Goal: Transaction & Acquisition: Obtain resource

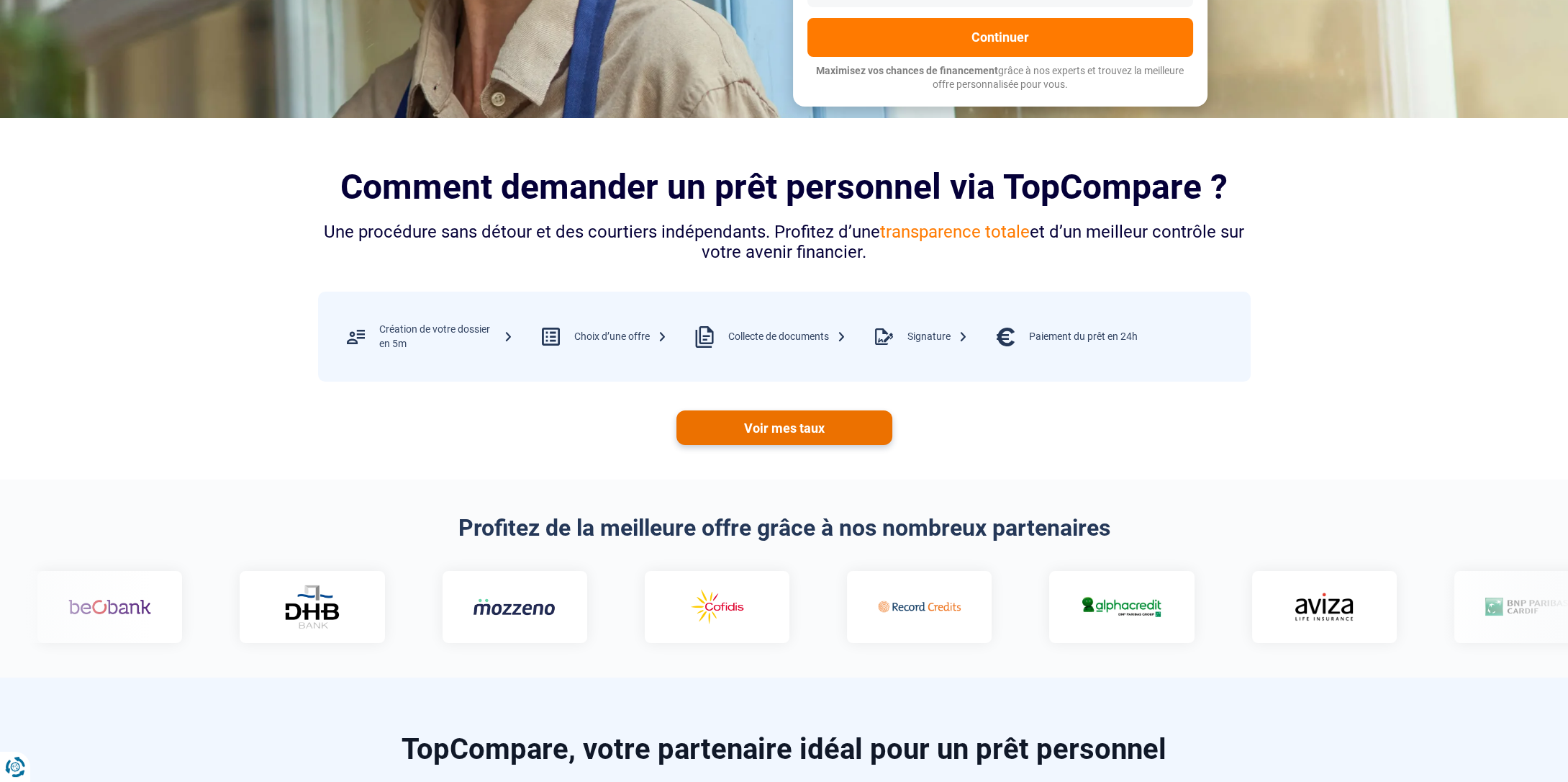
scroll to position [432, 0]
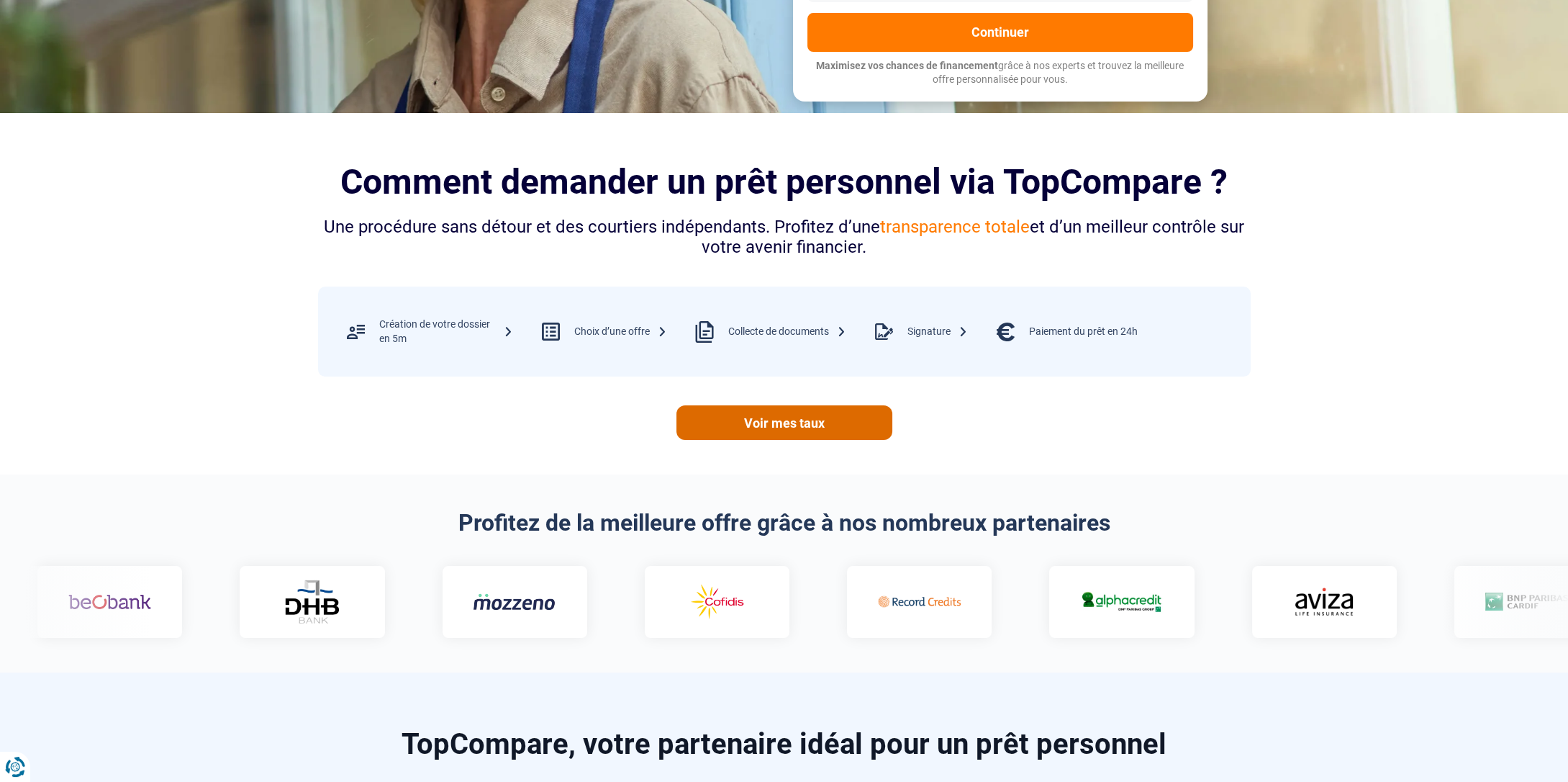
click at [786, 425] on link "Voir mes taux" at bounding box center [784, 423] width 216 height 34
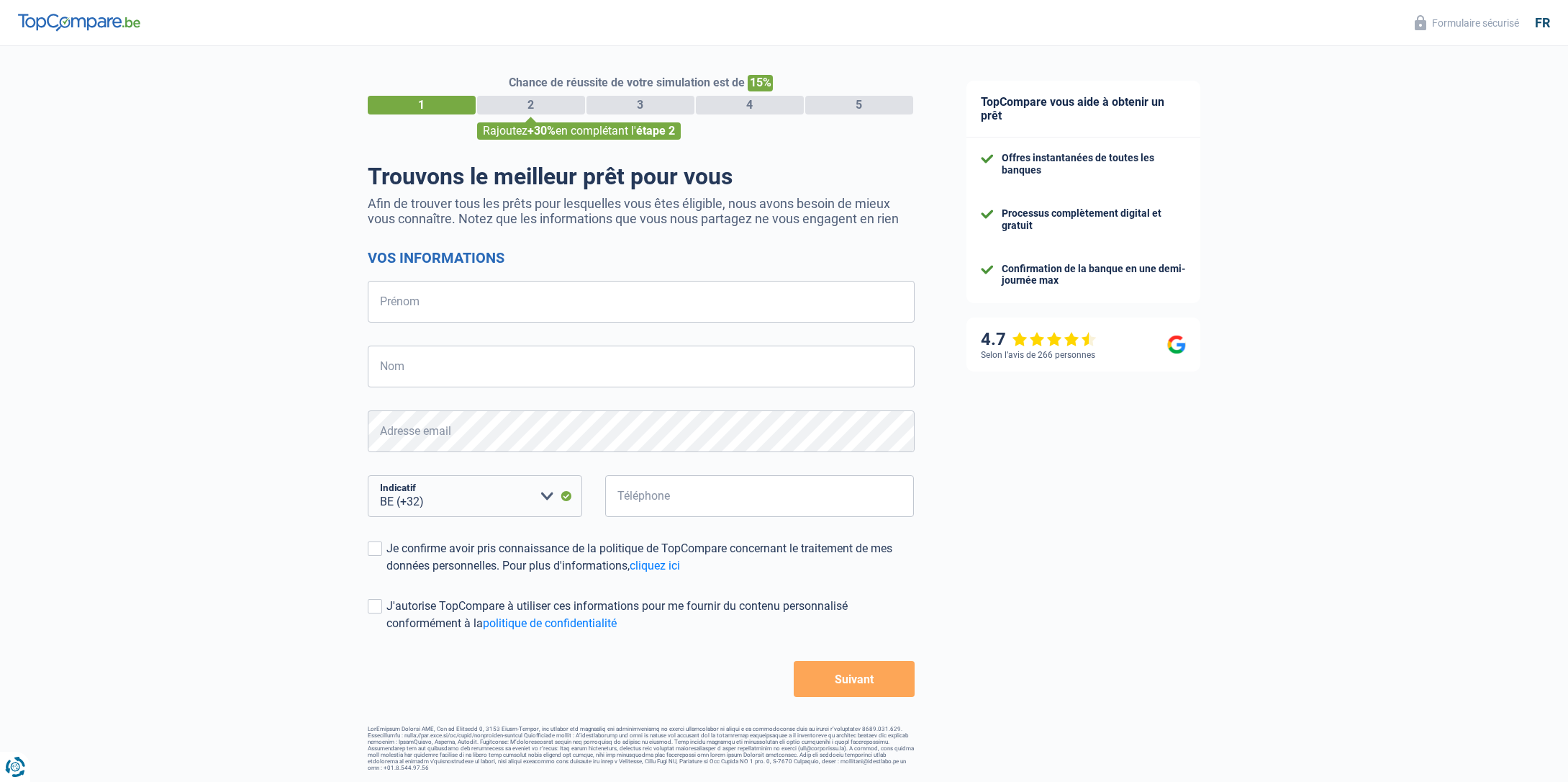
select select "32"
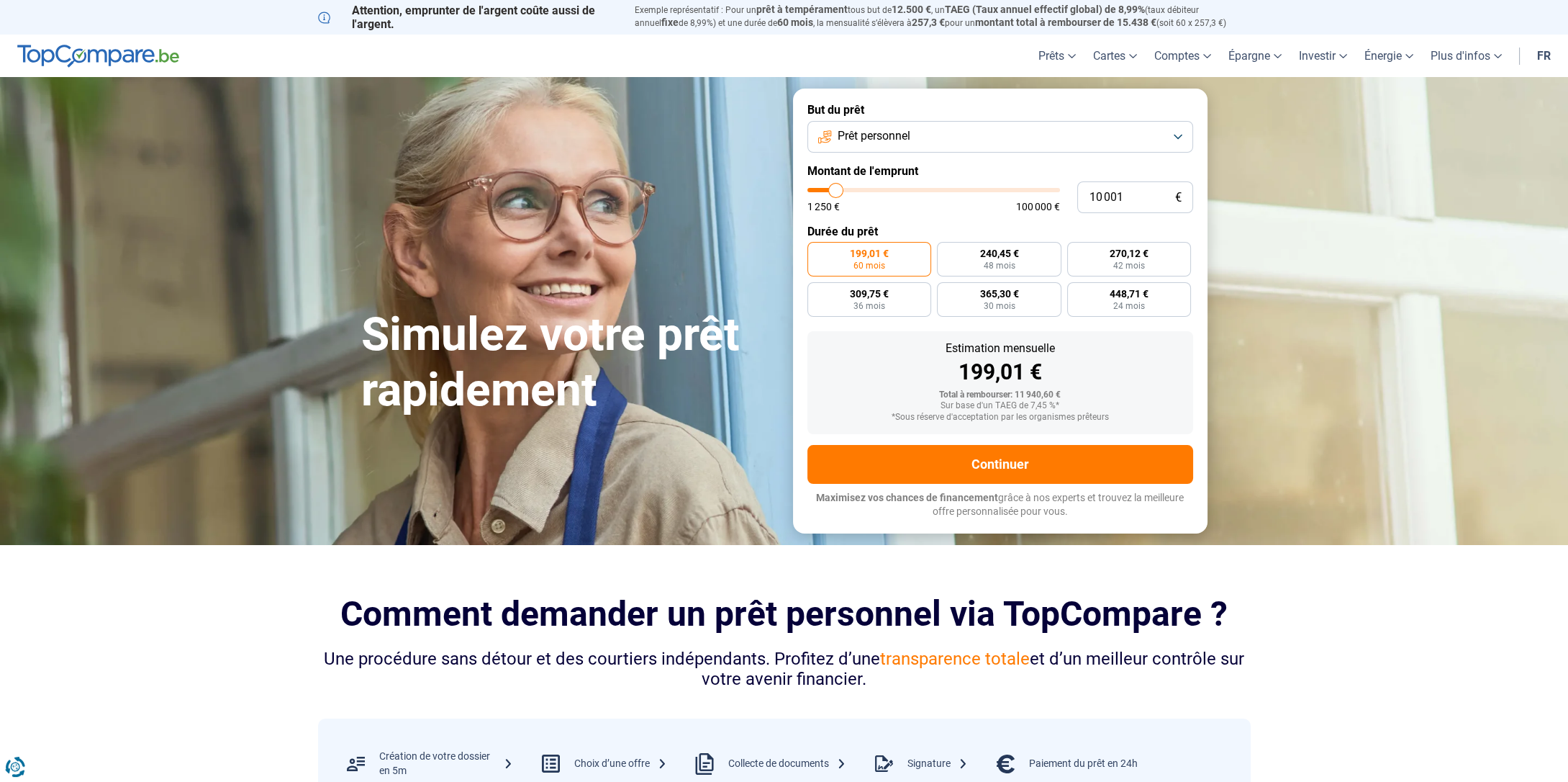
click at [922, 137] on button "Prêt personnel" at bounding box center [1000, 137] width 386 height 32
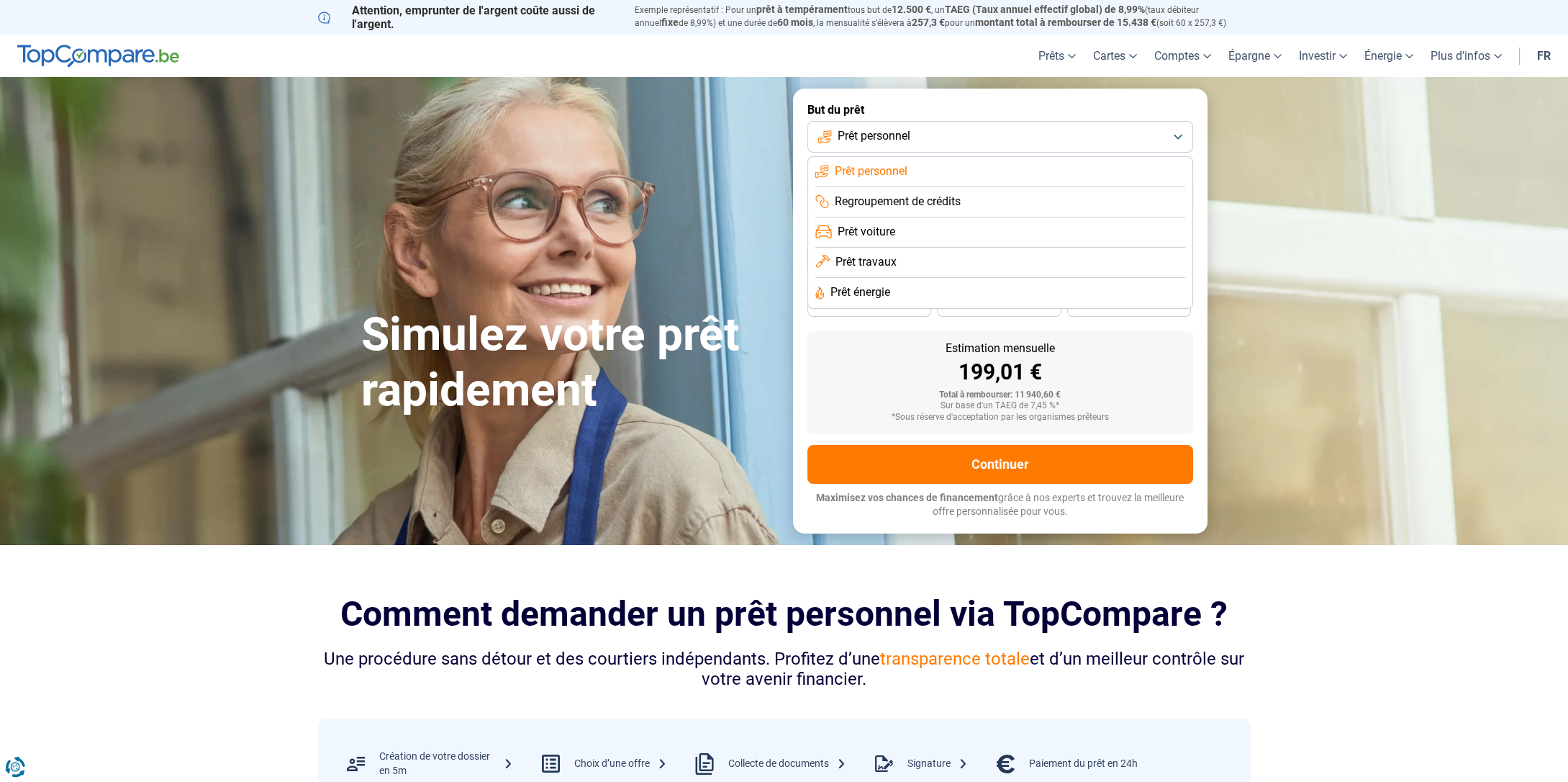
click at [922, 138] on button "Prêt personnel" at bounding box center [1000, 137] width 386 height 32
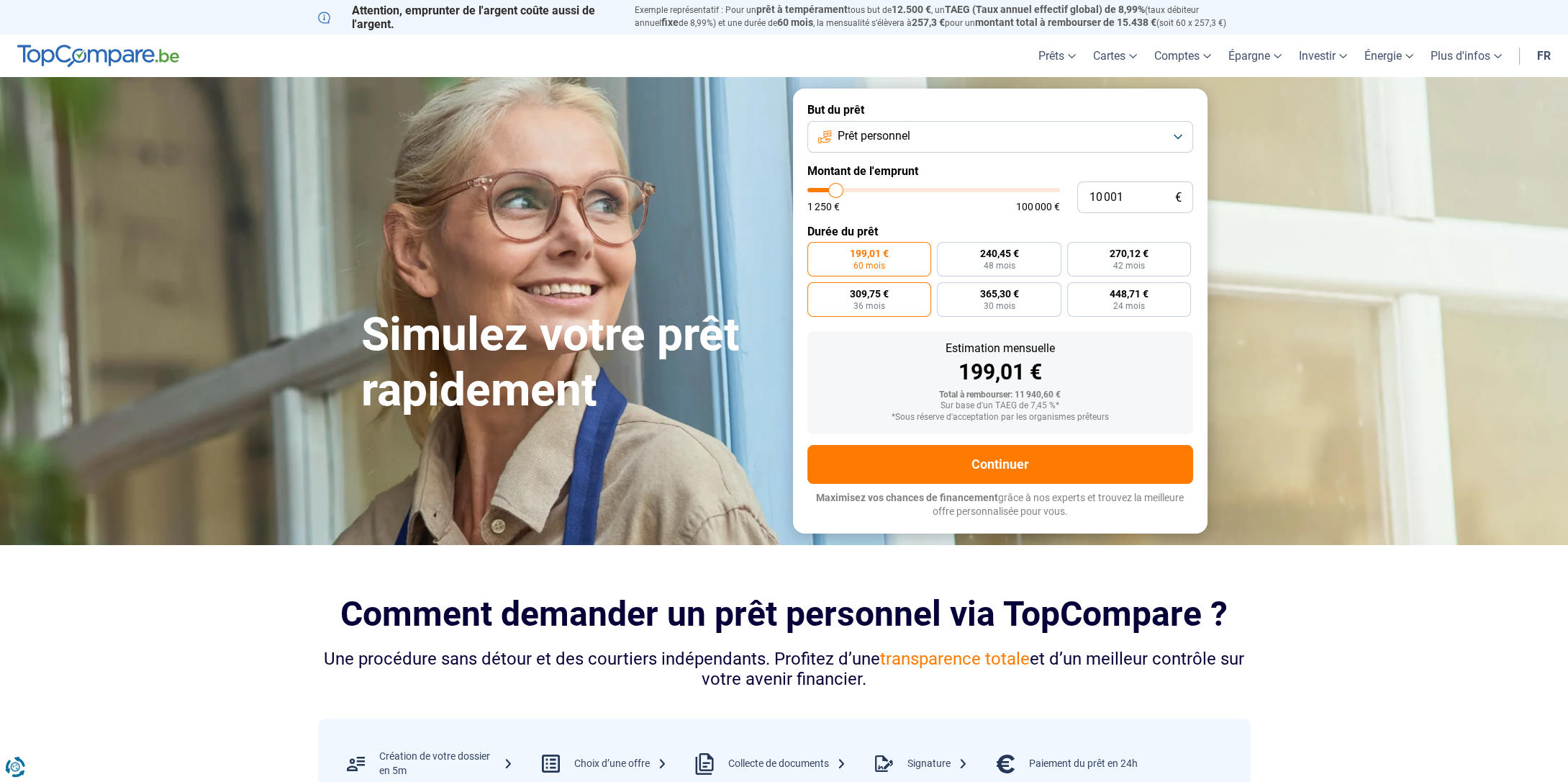
click at [888, 298] on span "309,75 €" at bounding box center [870, 294] width 39 height 10
click at [817, 292] on input "309,75 € 36 mois" at bounding box center [812, 286] width 10 height 10
radio input "true"
type input "11 500"
type input "11500"
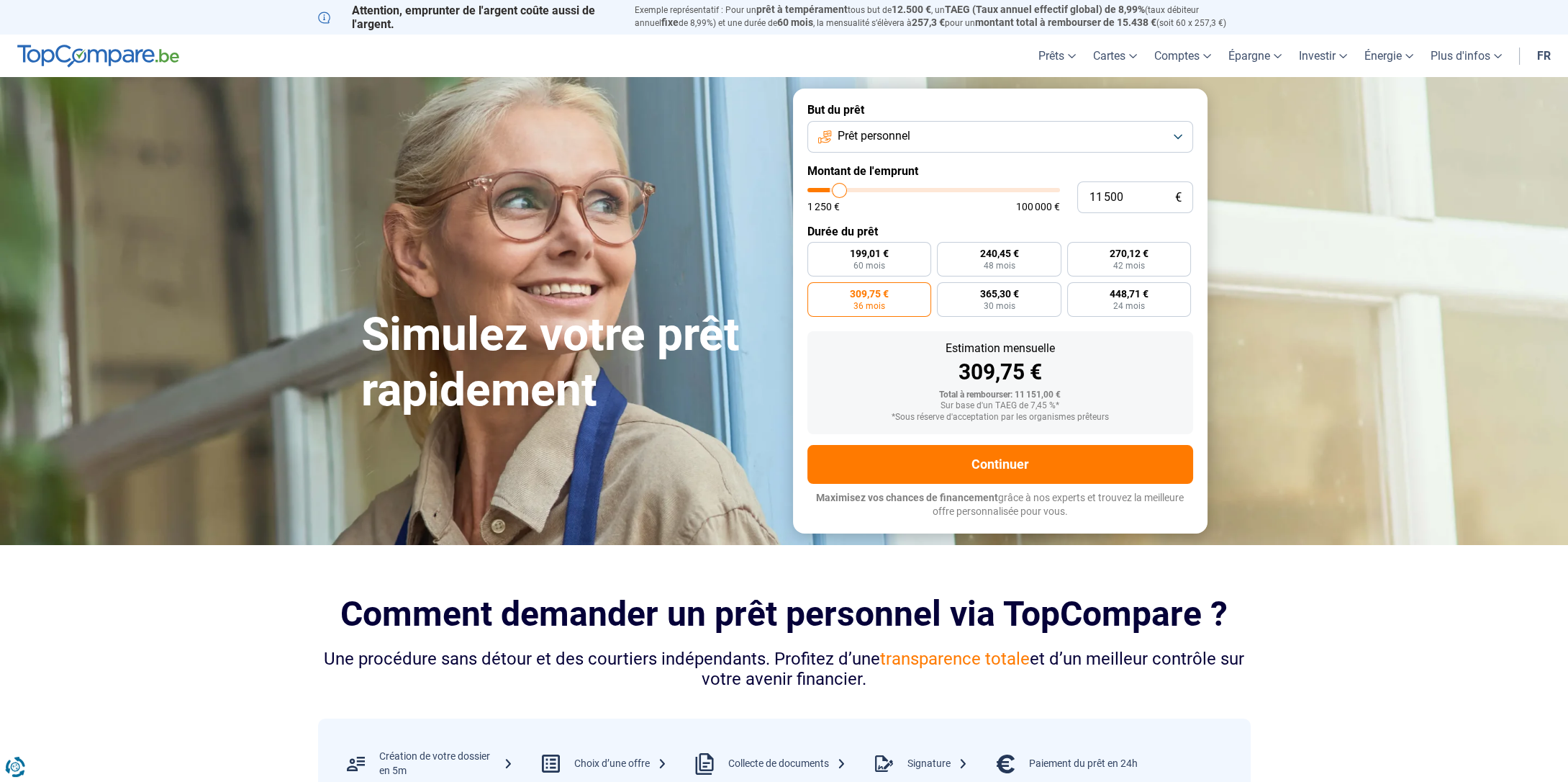
type input "11 250"
type input "11250"
type input "11 000"
type input "11000"
type input "10 750"
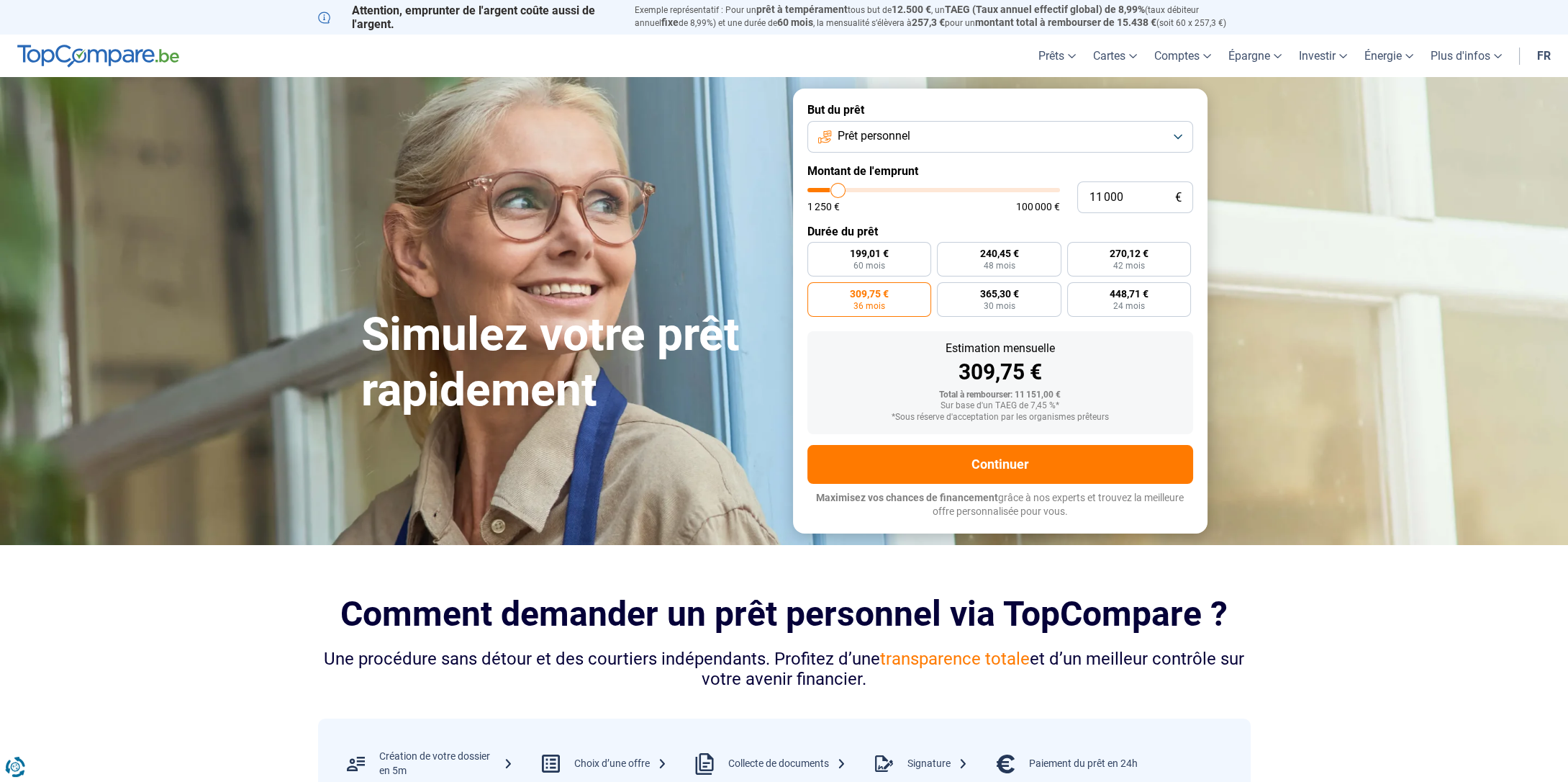
type input "10750"
type input "10 250"
type input "10250"
type input "10 000"
type input "10000"
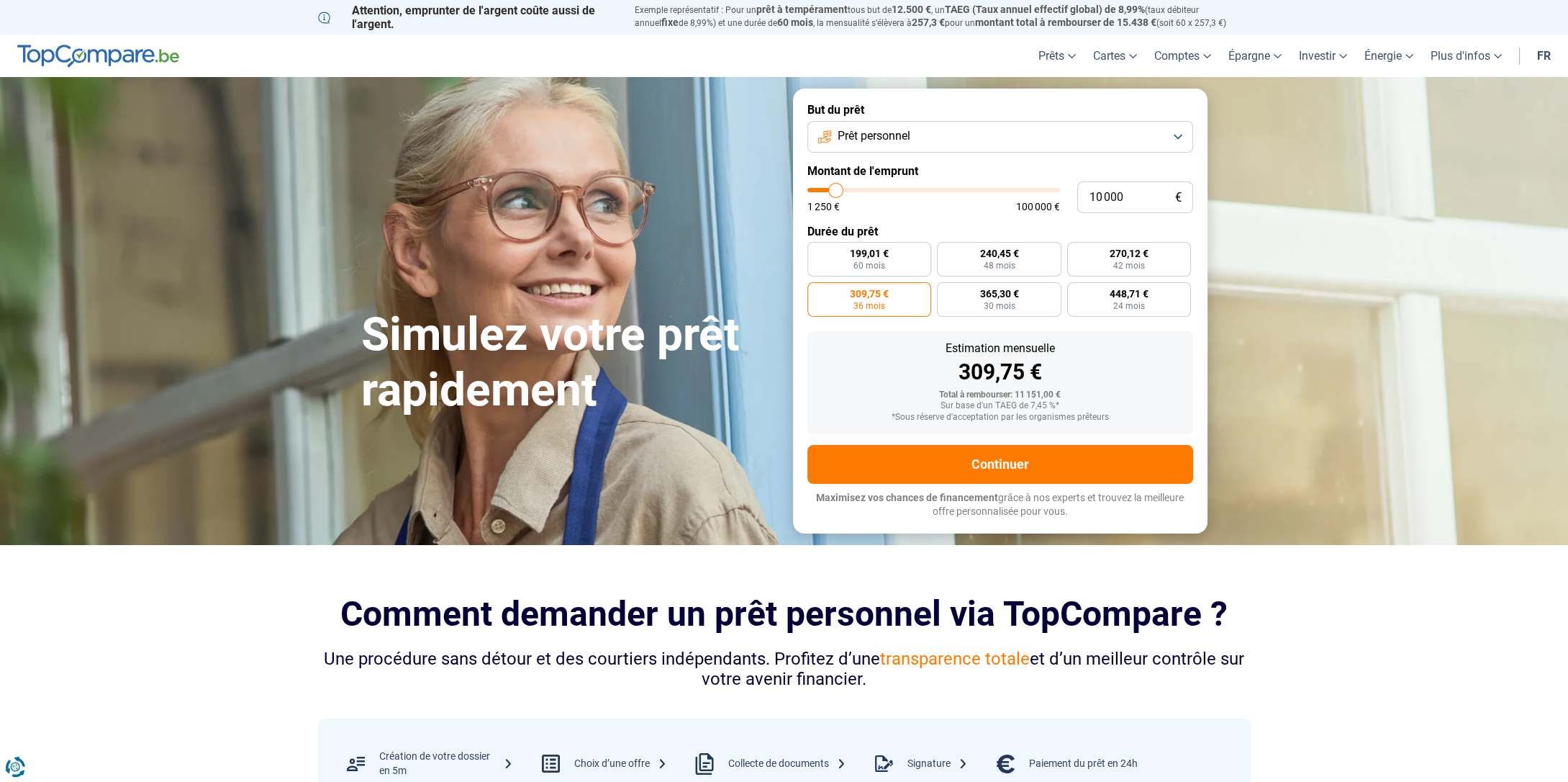
type input "9 750"
type input "9750"
type input "9 500"
type input "9500"
type input "9 250"
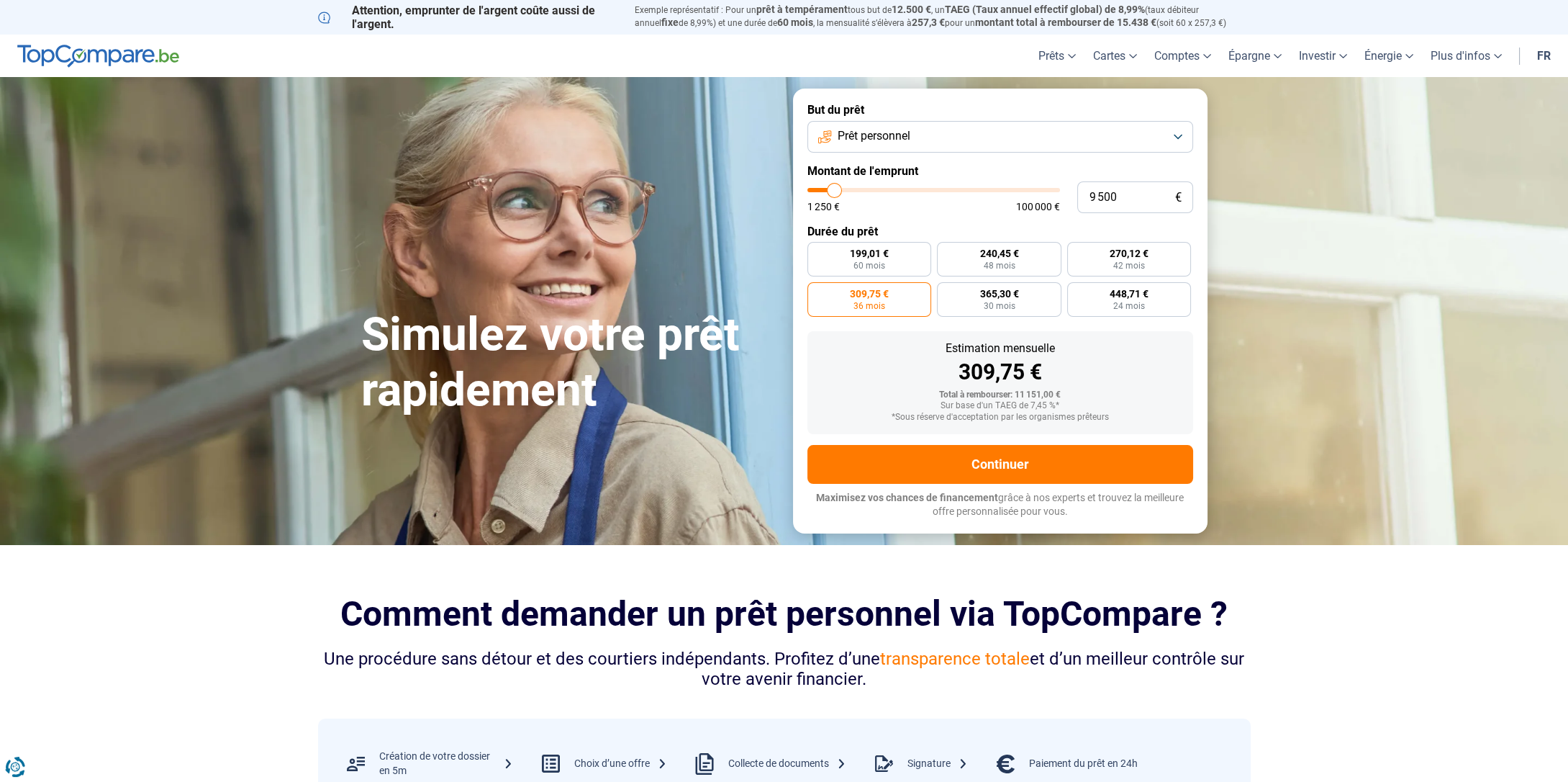
type input "9250"
type input "9 000"
type input "9000"
type input "8 750"
type input "8750"
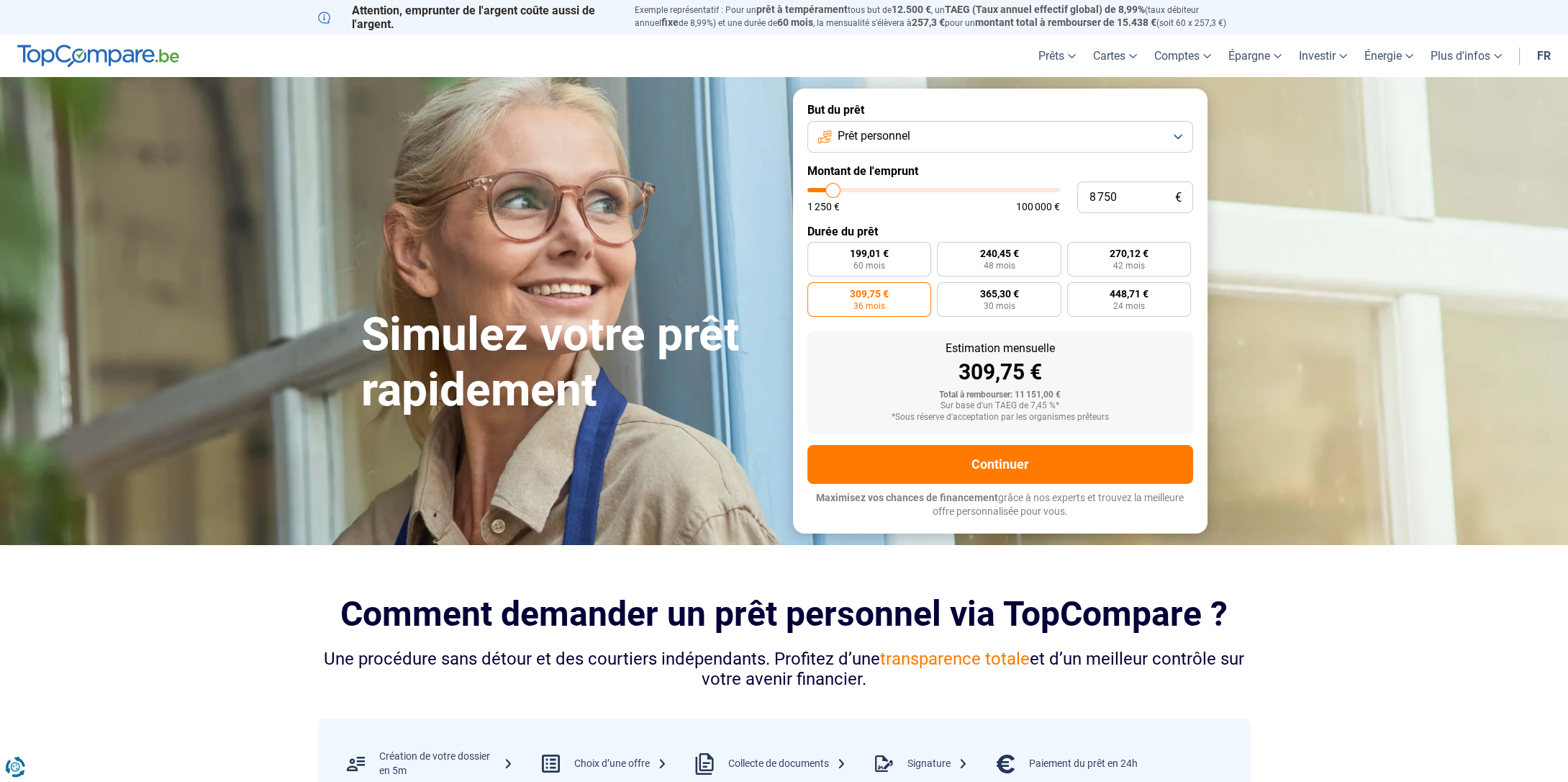
type input "8 500"
type input "8500"
type input "8 250"
type input "8250"
type input "8 000"
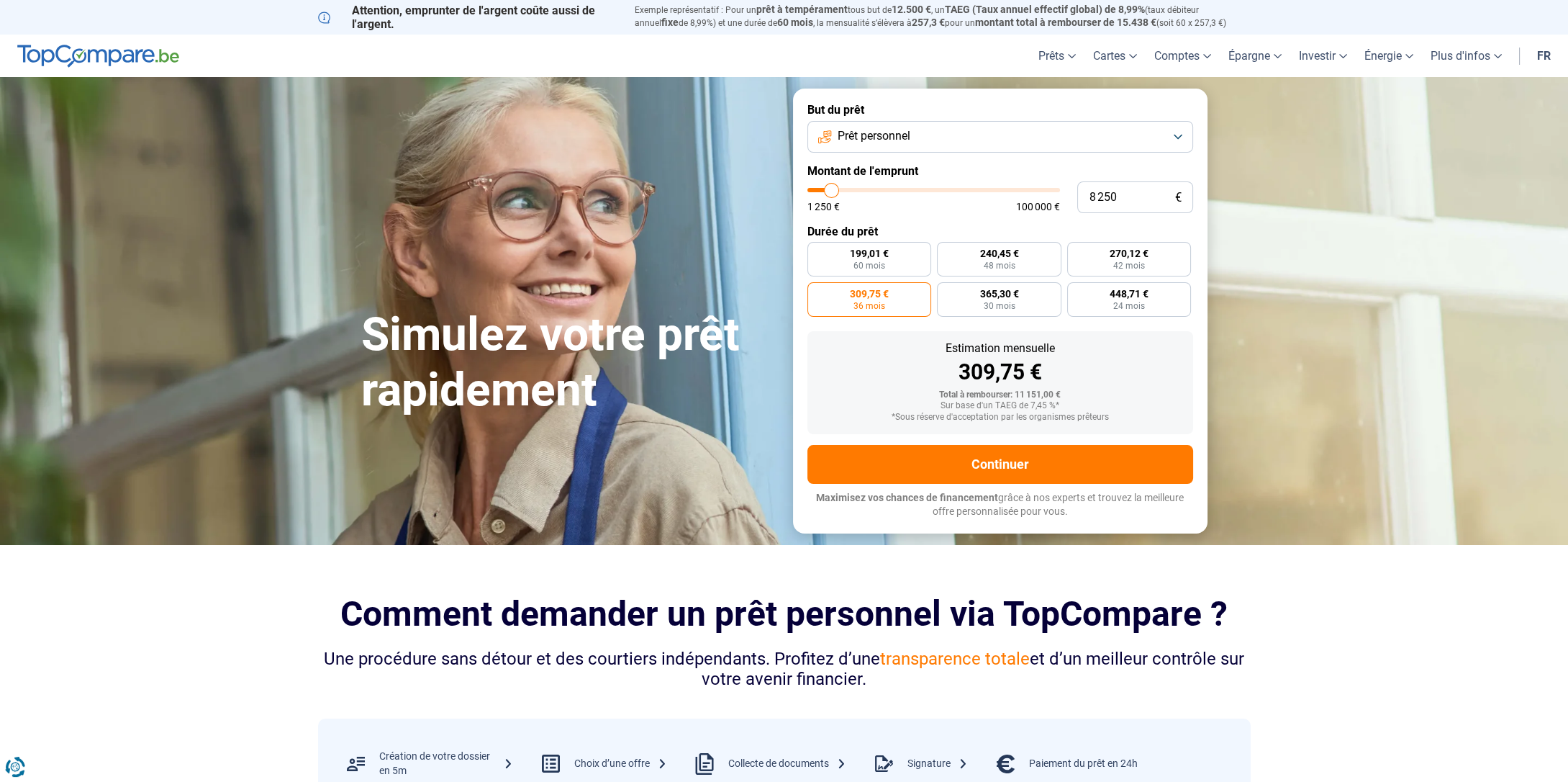
type input "8000"
type input "7 750"
type input "7750"
type input "7 500"
type input "7500"
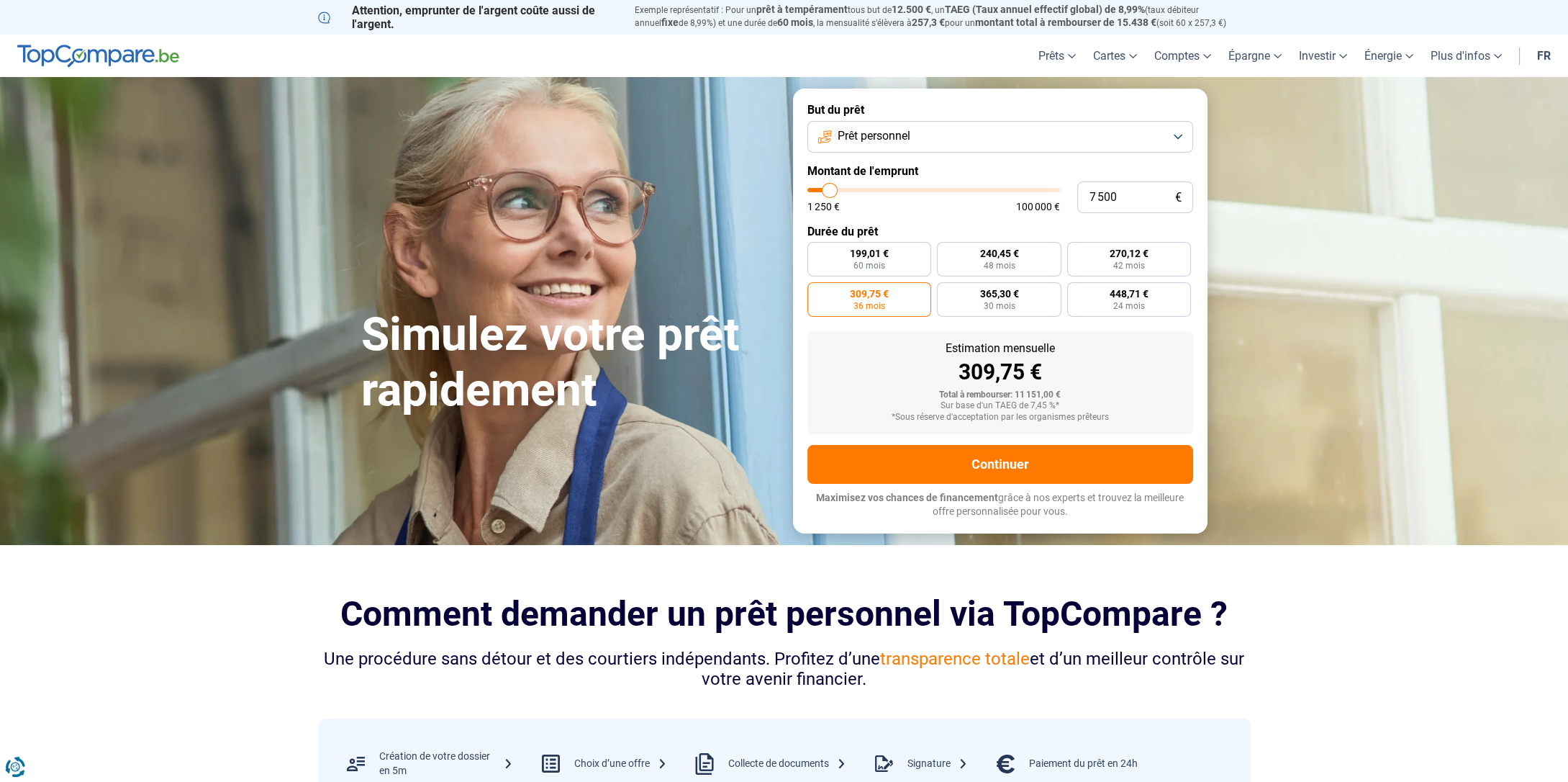
type input "7 250"
type input "7250"
type input "7 000"
drag, startPoint x: 840, startPoint y: 190, endPoint x: 829, endPoint y: 188, distance: 11.2
type input "7000"
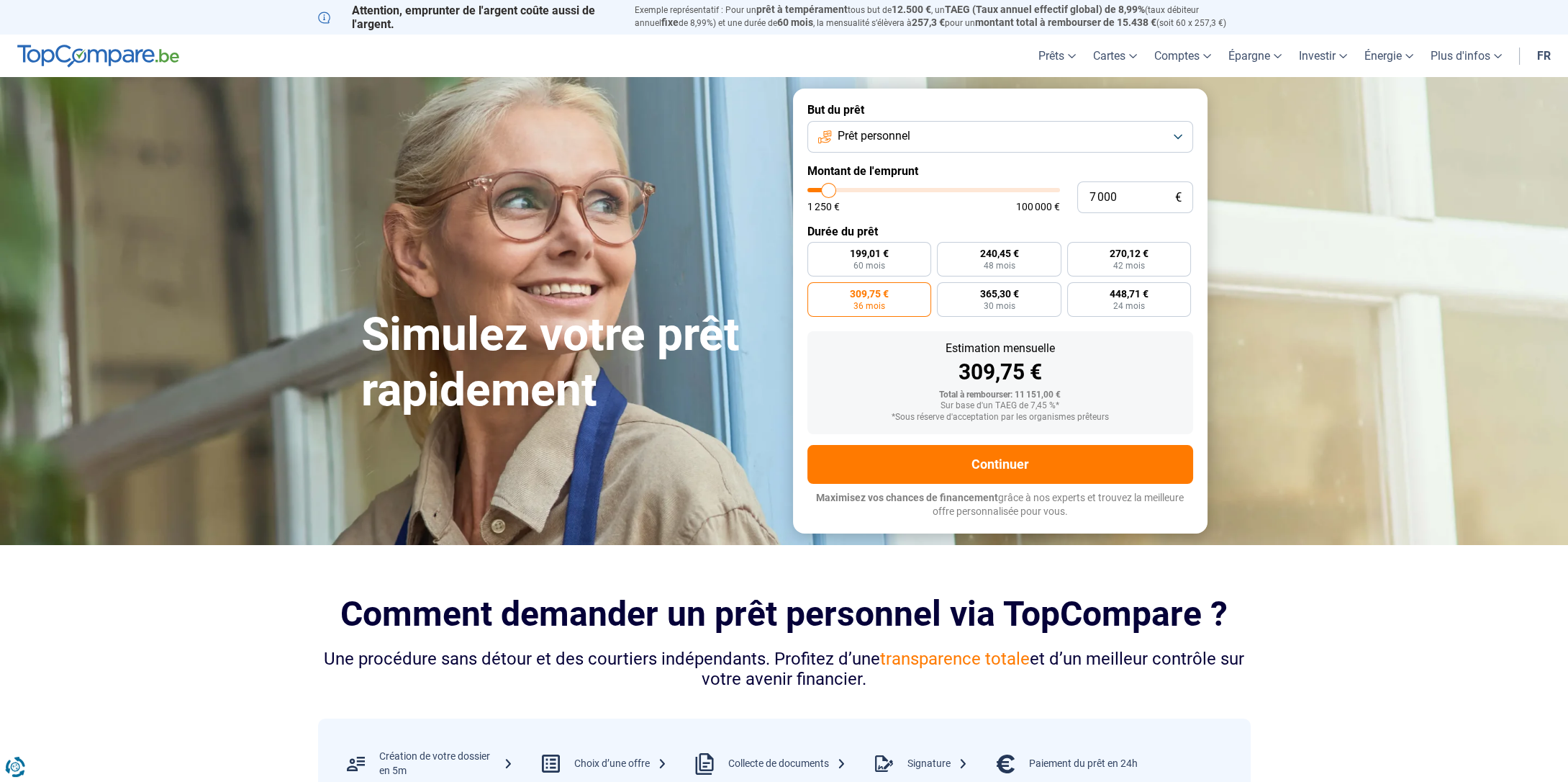
click at [829, 188] on input "range" at bounding box center [934, 190] width 253 height 4
radio input "true"
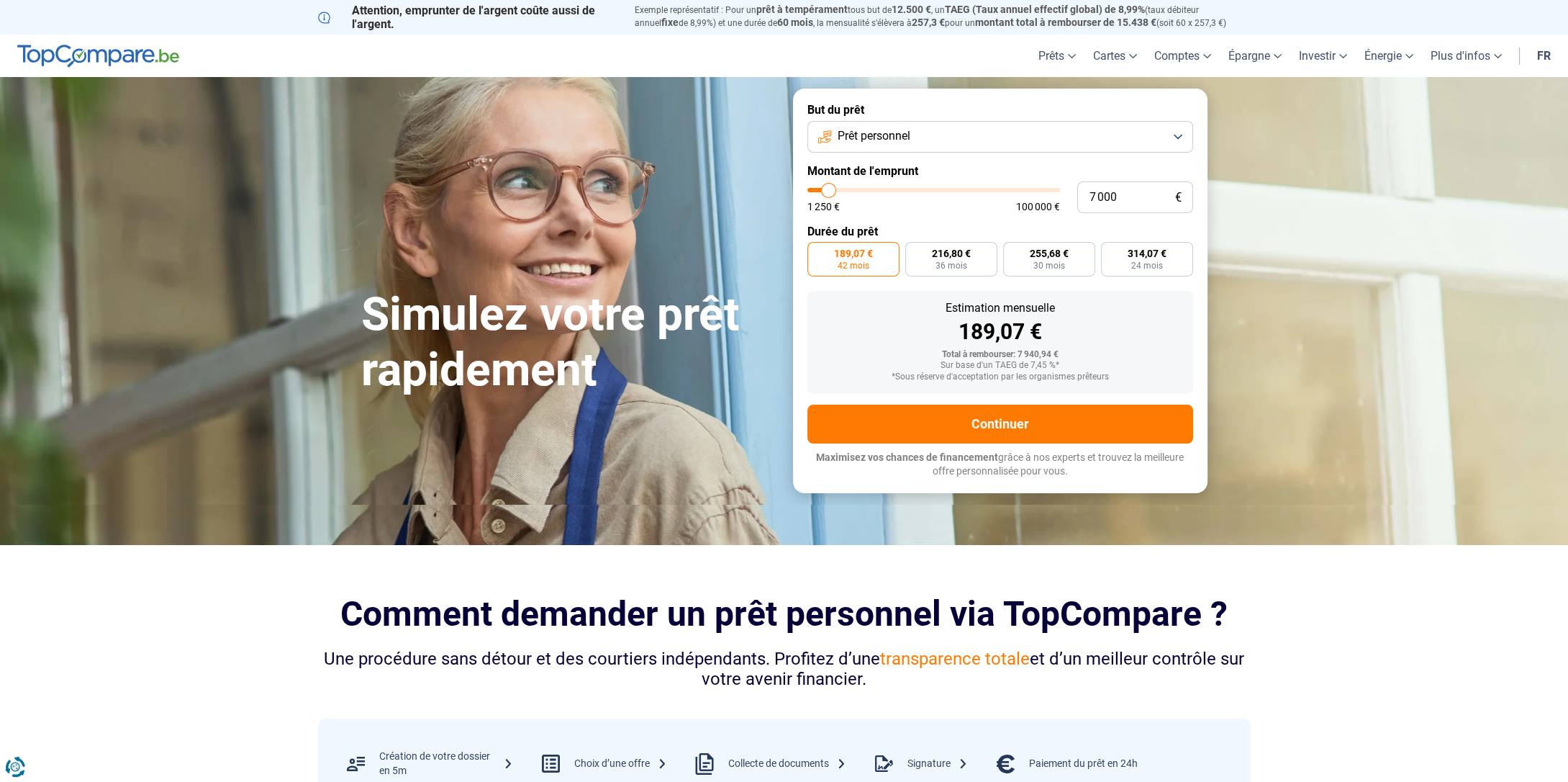
type input "7 500"
type input "7500"
type input "7 750"
type input "7750"
type input "8 000"
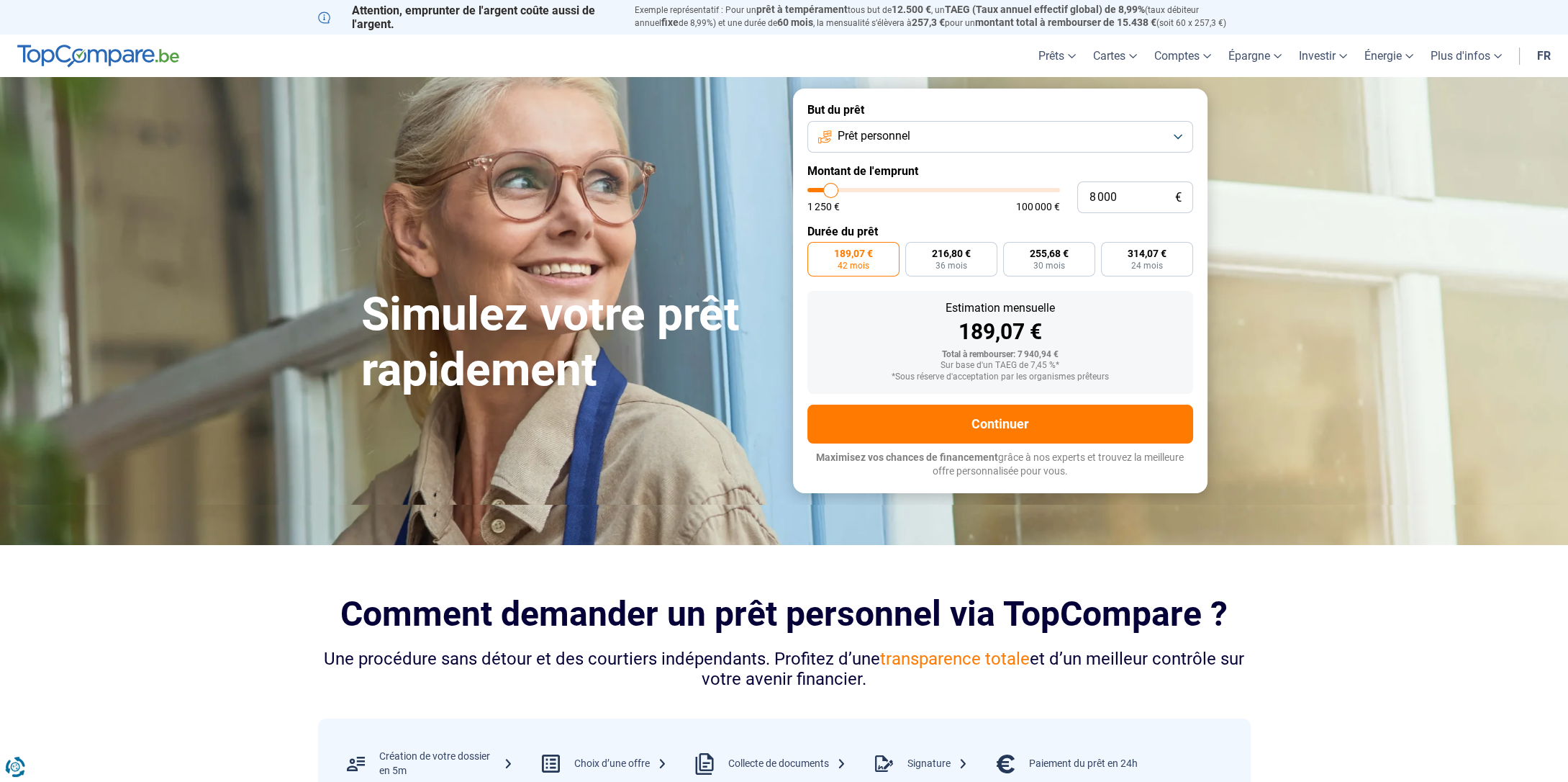
type input "8000"
click at [831, 188] on input "range" at bounding box center [934, 190] width 253 height 4
radio input "false"
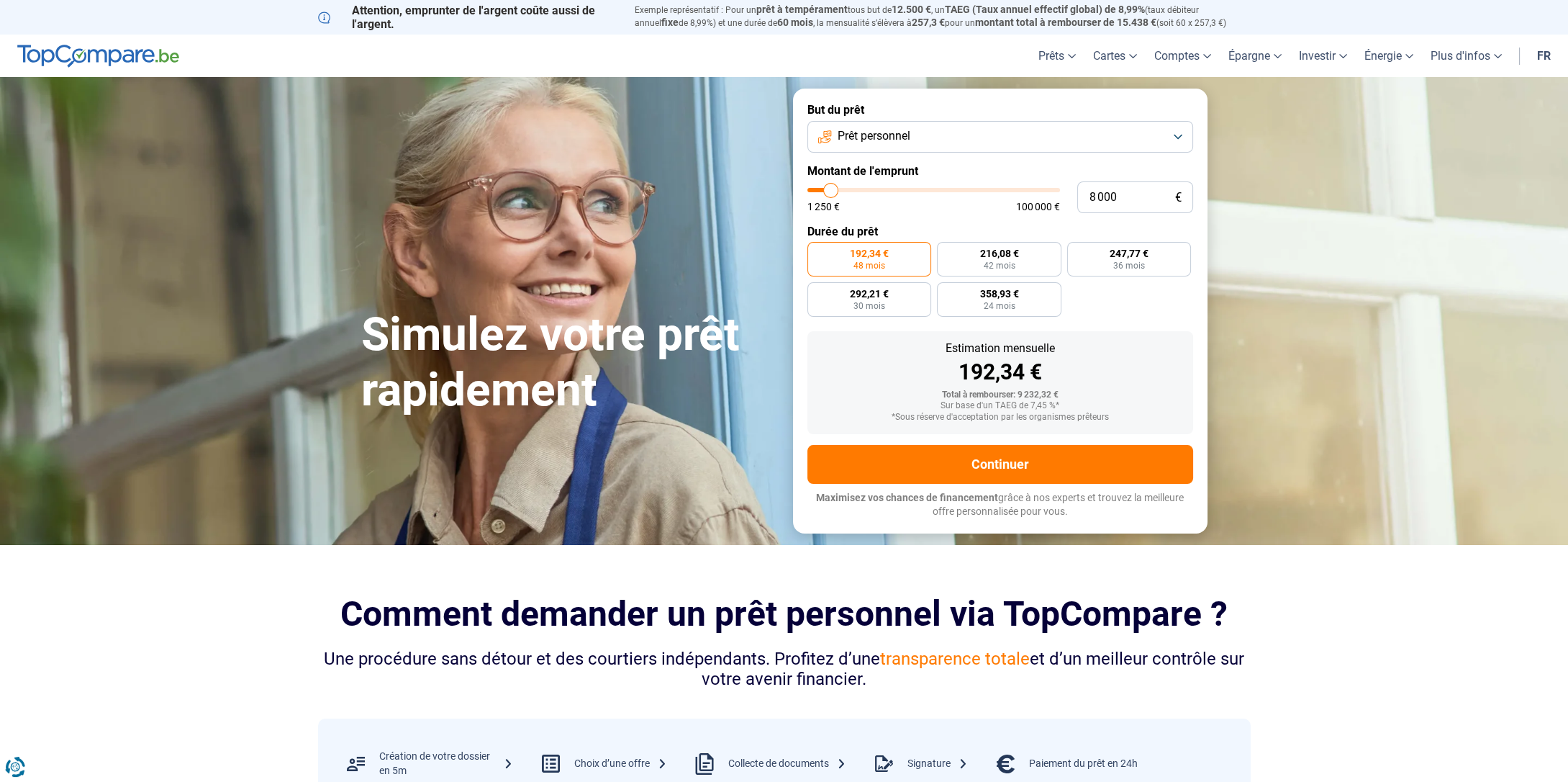
type input "7 750"
type input "7750"
type input "7 500"
type input "7500"
click at [829, 188] on input "range" at bounding box center [934, 190] width 253 height 4
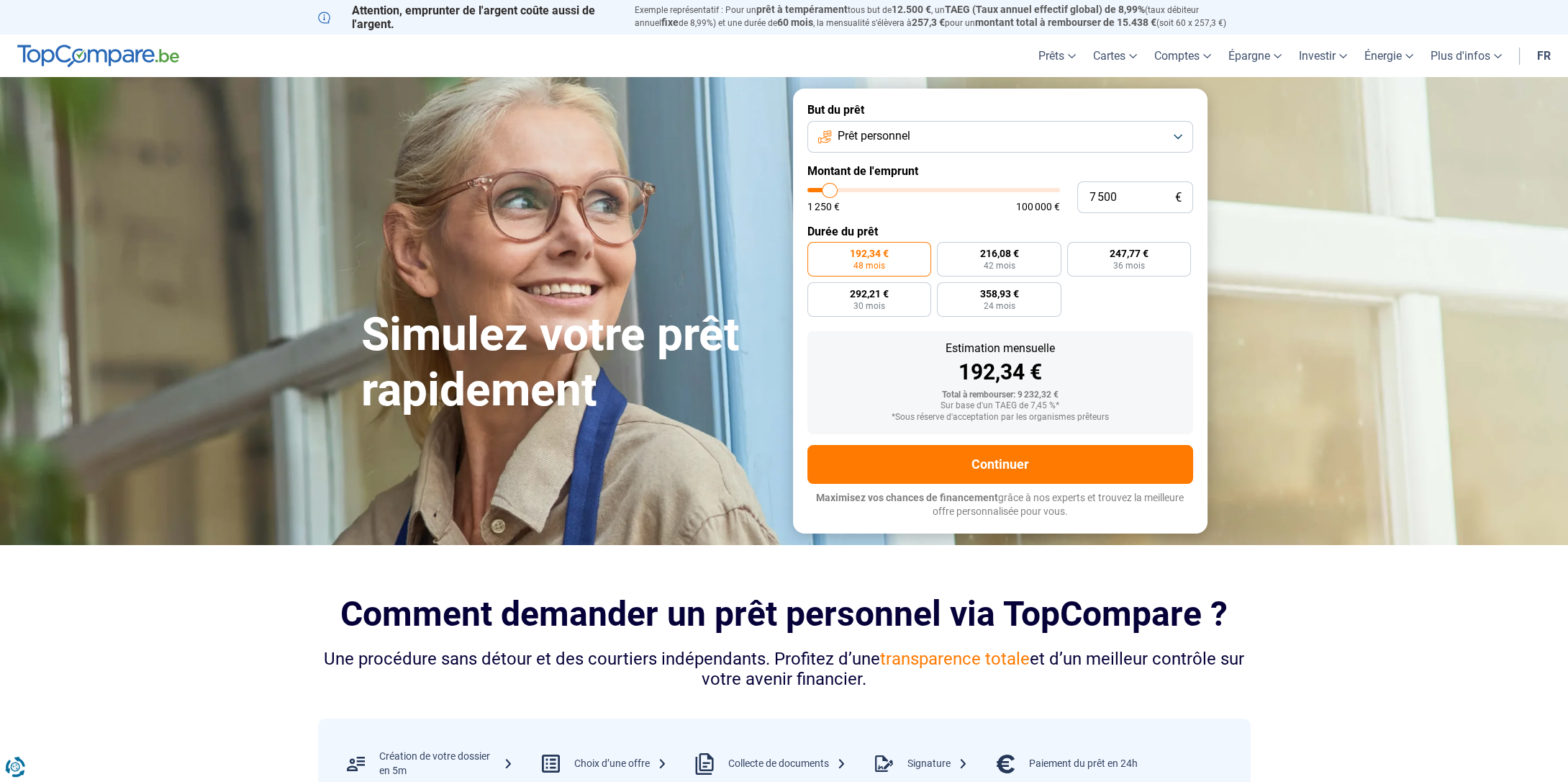
radio input "true"
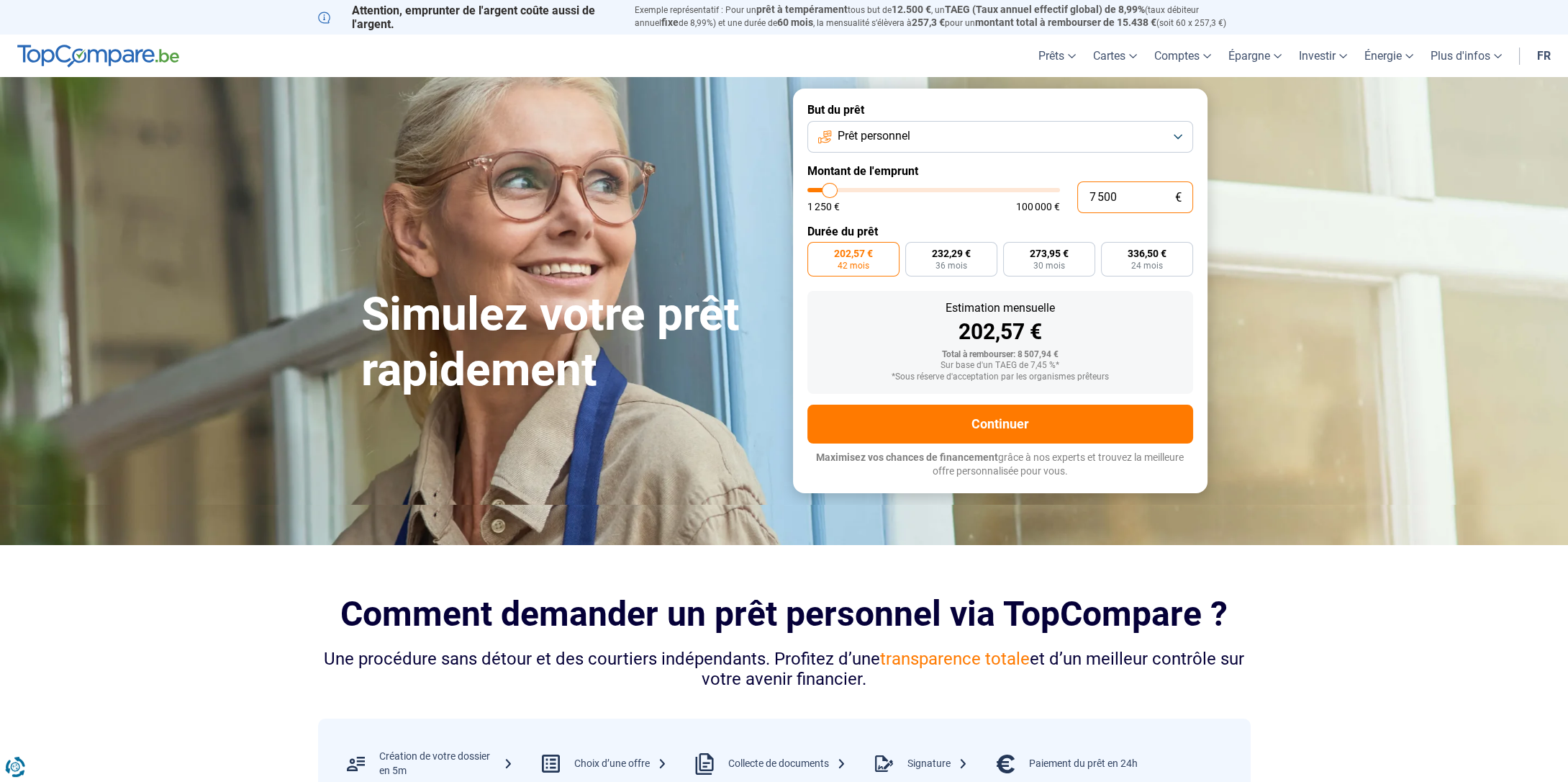
click at [1128, 196] on input "7 500" at bounding box center [1135, 197] width 116 height 32
type input "750"
type input "1250"
type input "75"
type input "1250"
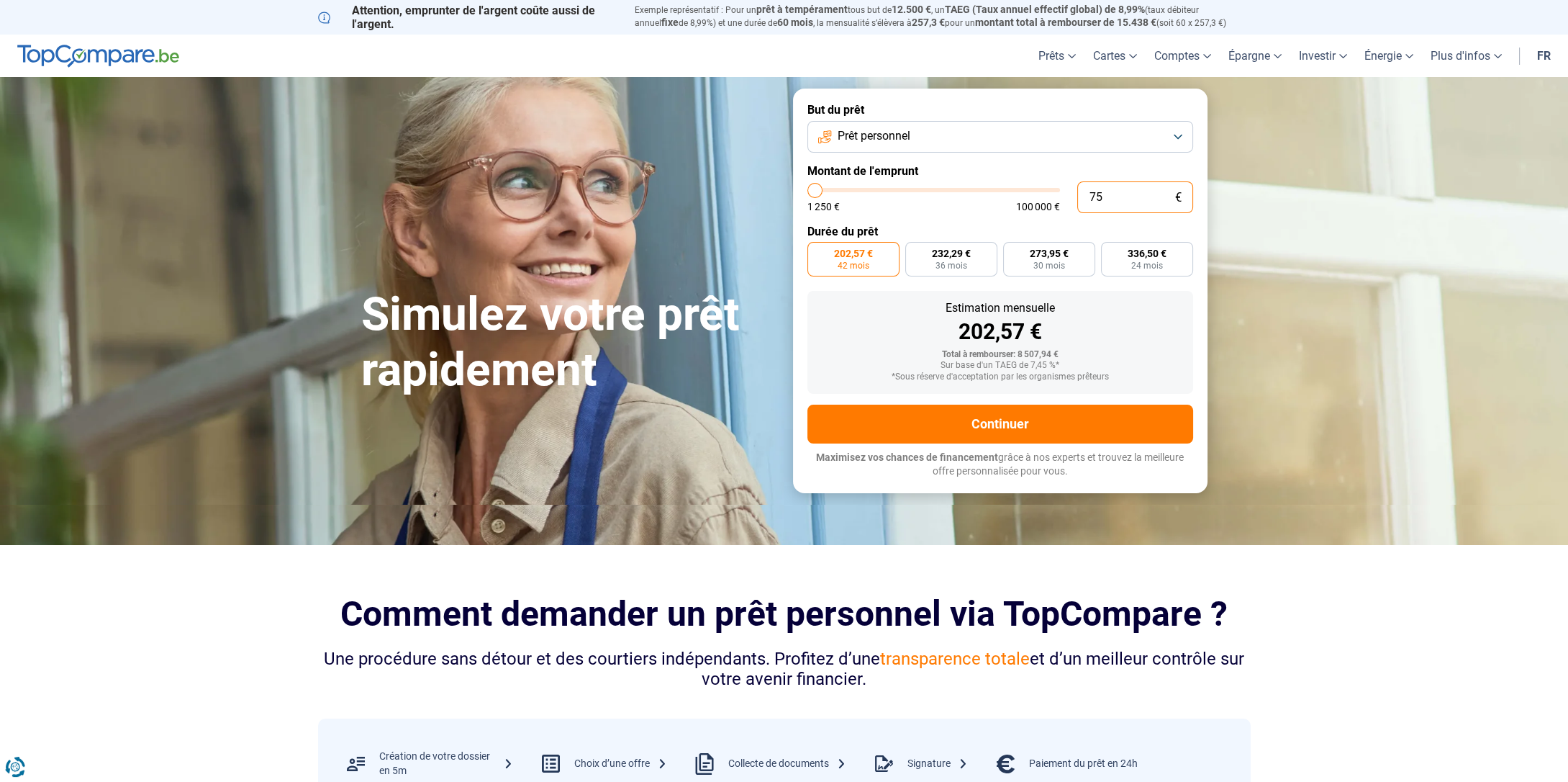
type input "7"
type input "1250"
type input "70"
type input "1250"
type input "700"
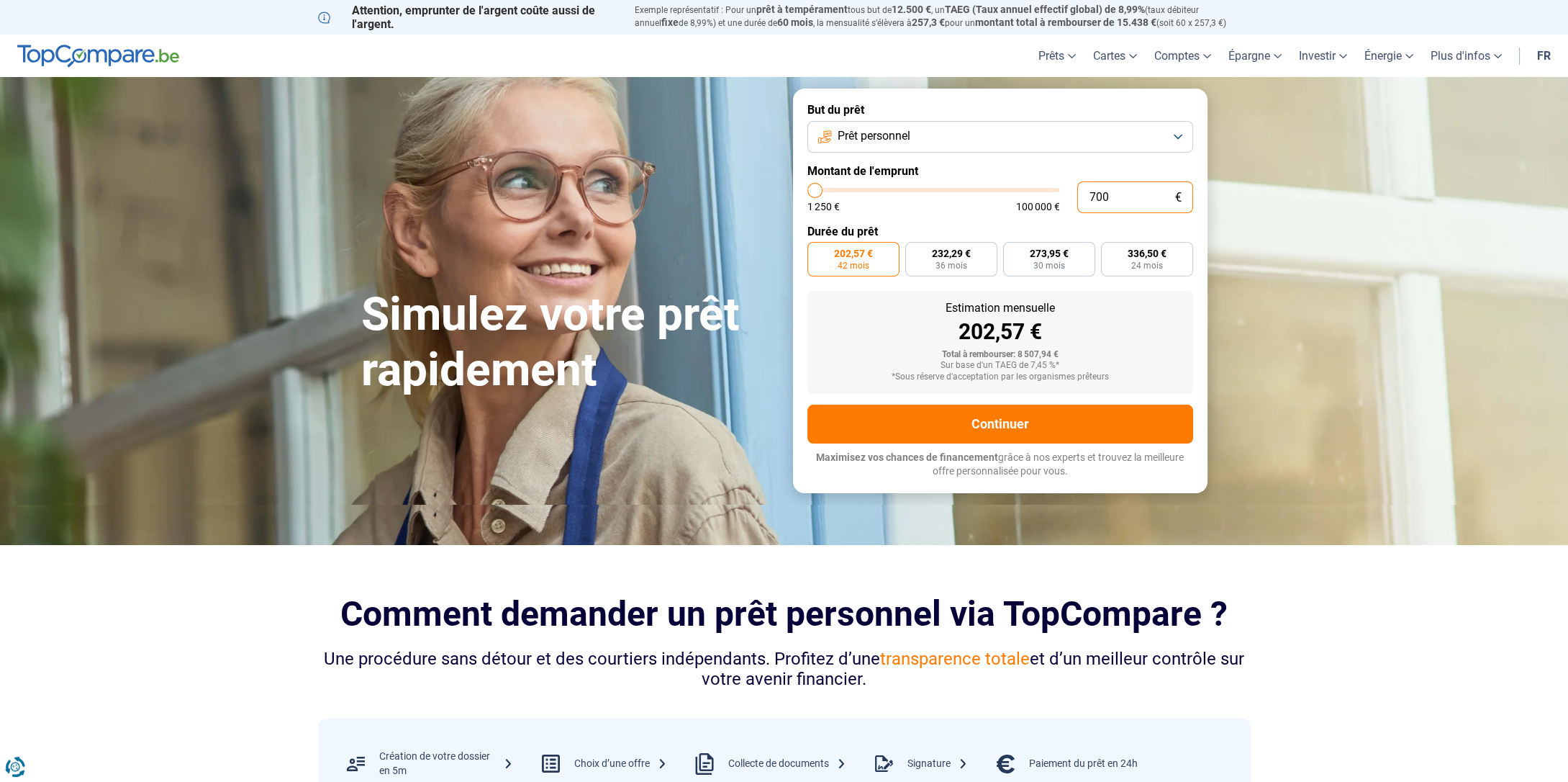
type input "1250"
type input "7 000"
type input "7000"
type input "7 000"
click at [958, 263] on span "36 mois" at bounding box center [951, 266] width 32 height 9
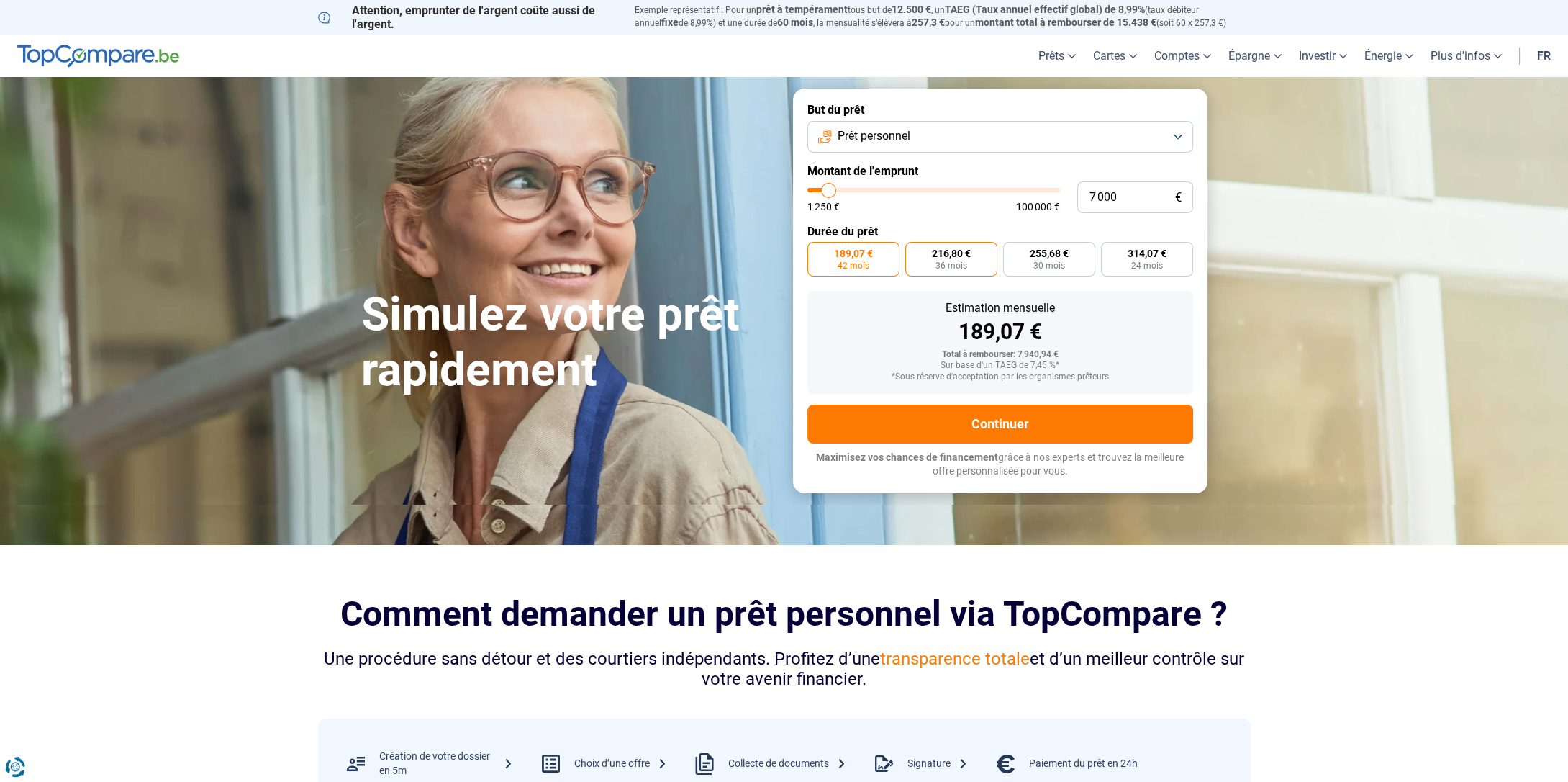
click at [915, 251] on input "216,80 € 36 mois" at bounding box center [910, 246] width 10 height 10
radio input "true"
click at [1015, 426] on button "Continuer" at bounding box center [1000, 424] width 386 height 39
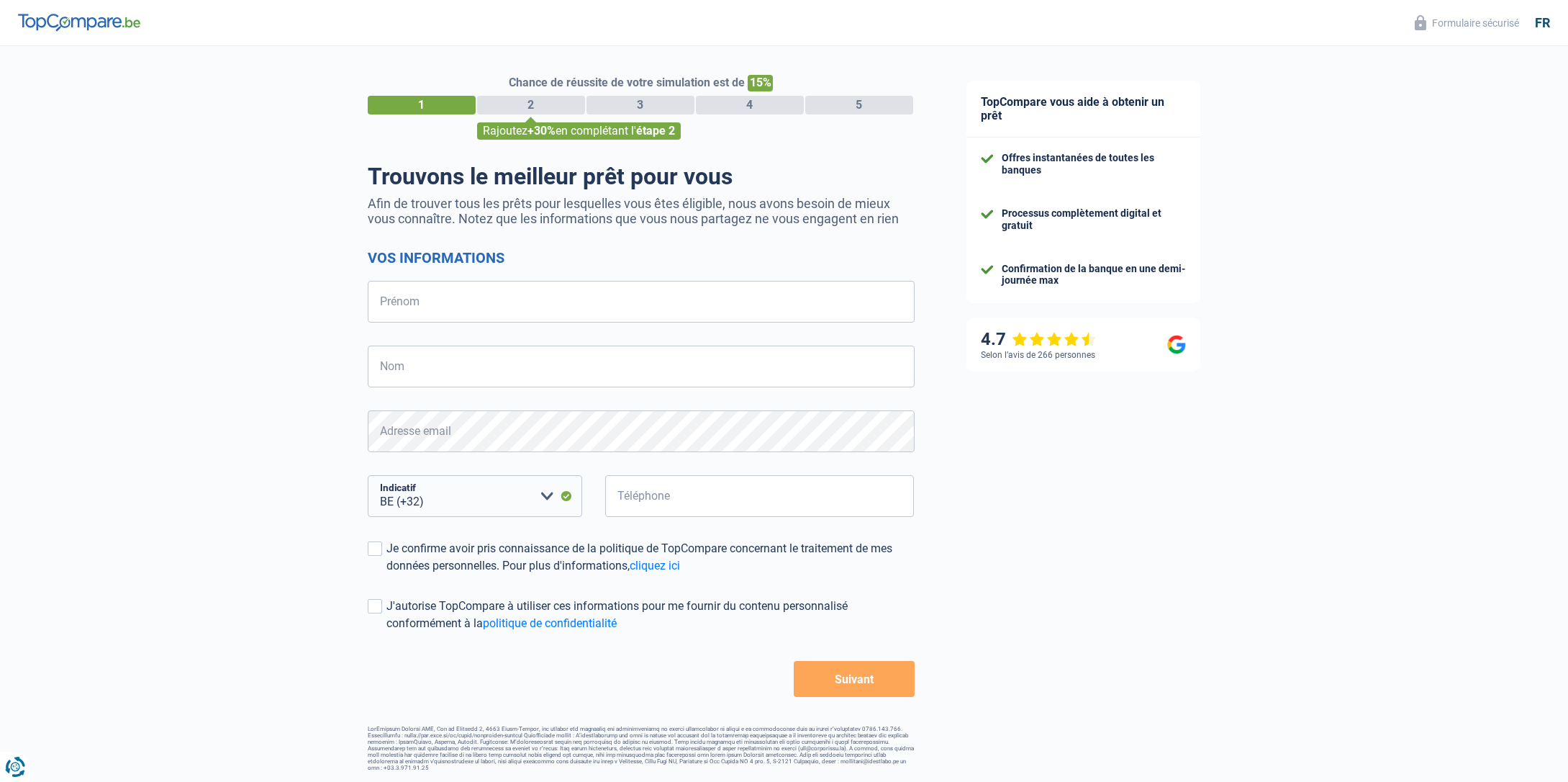
select select "32"
